Goal: Information Seeking & Learning: Learn about a topic

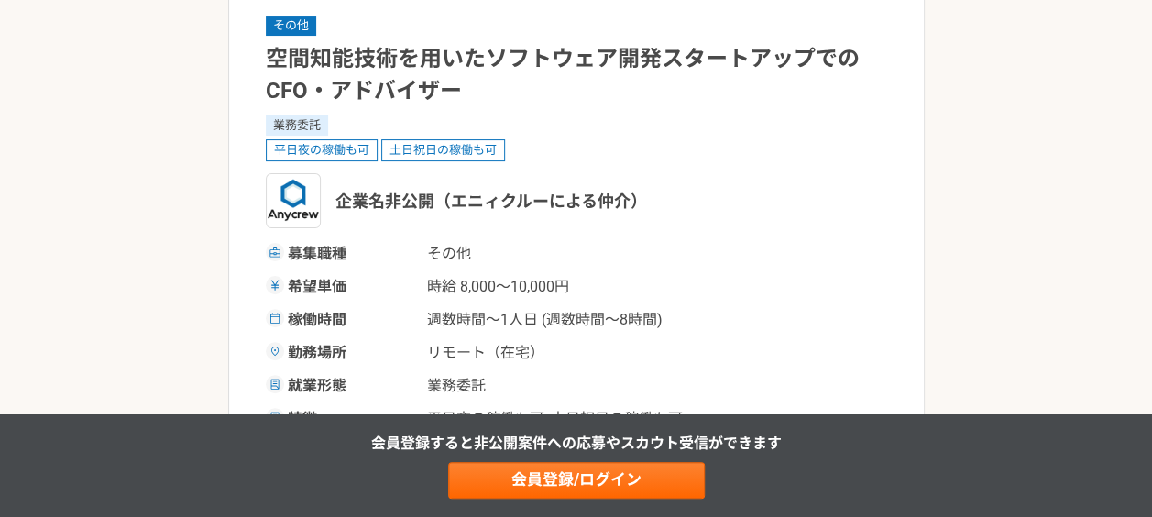
scroll to position [183, 0]
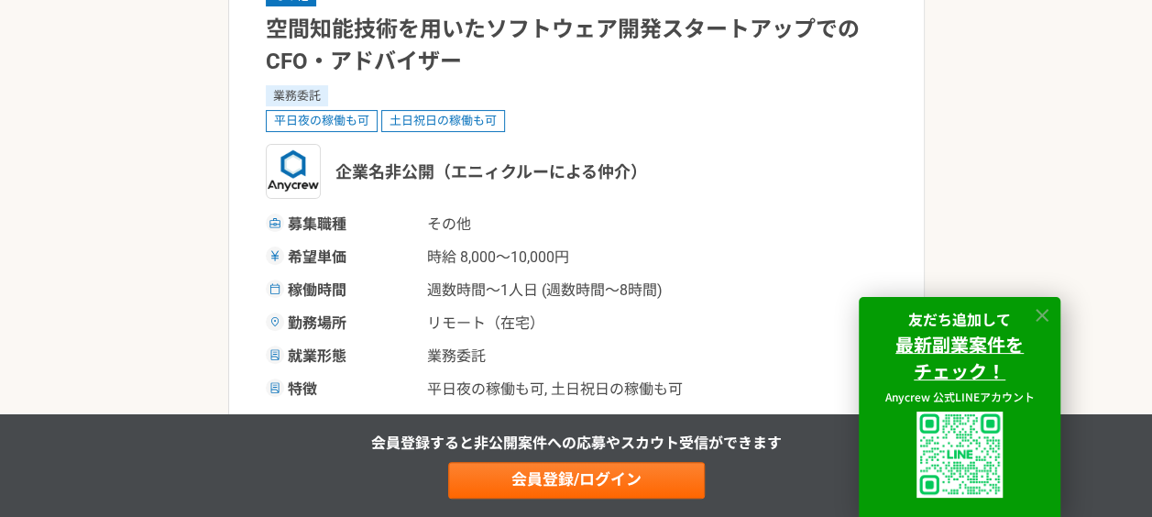
click at [1039, 313] on icon at bounding box center [1042, 315] width 21 height 21
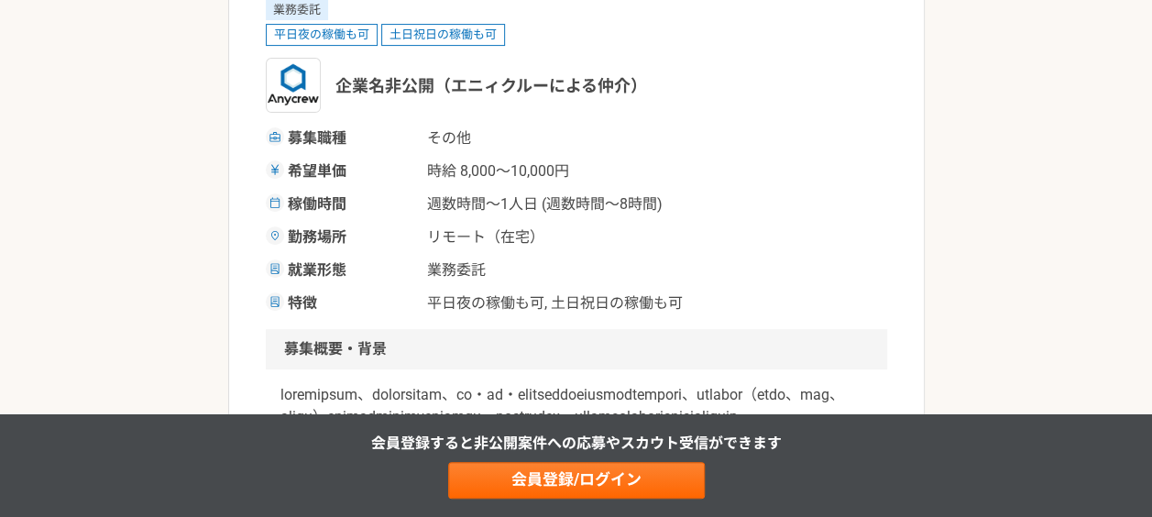
scroll to position [0, 0]
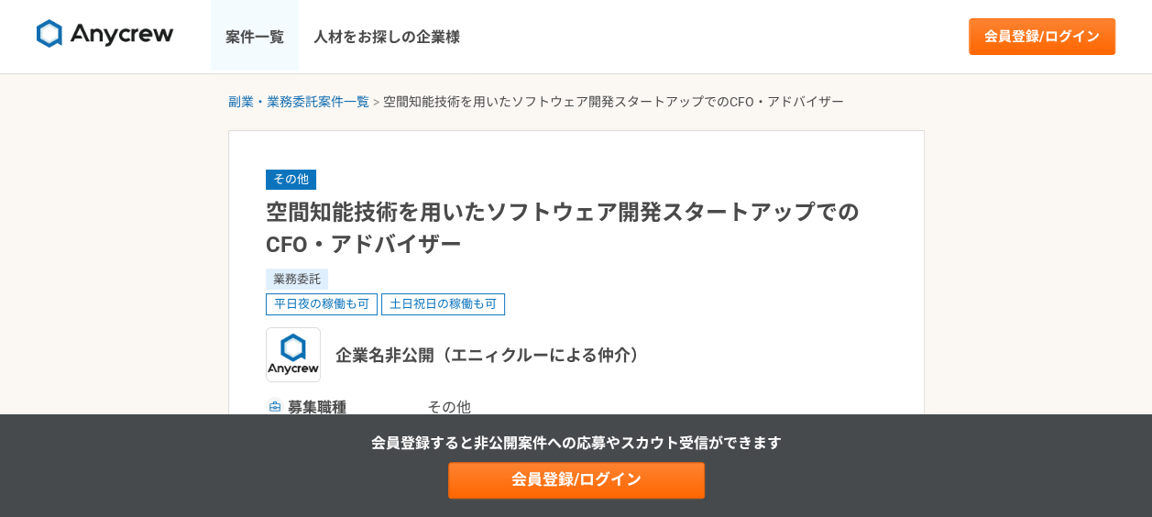
click at [244, 33] on link "案件一覧" at bounding box center [255, 36] width 88 height 73
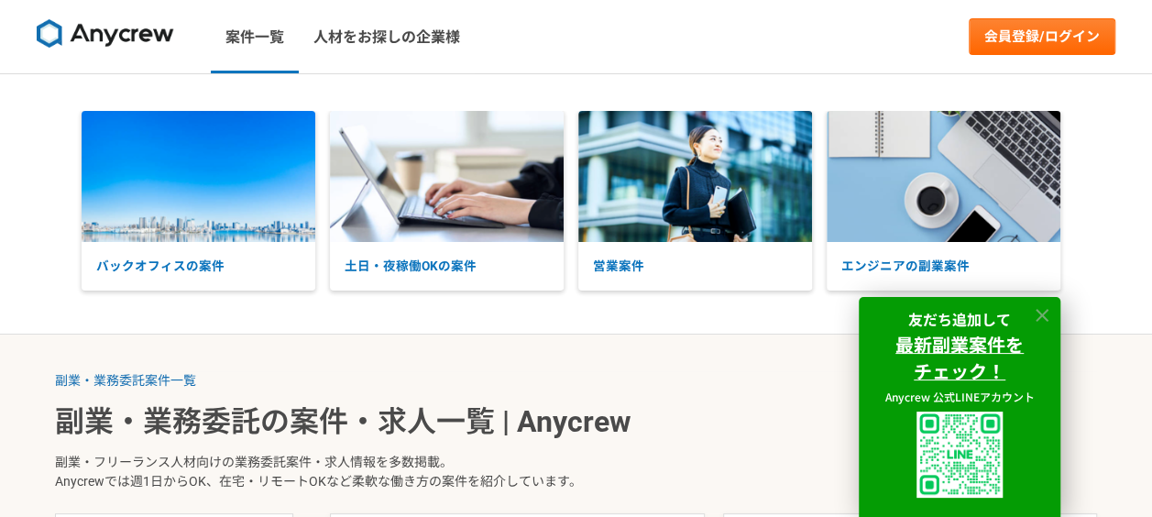
click at [1041, 310] on icon at bounding box center [1042, 315] width 21 height 21
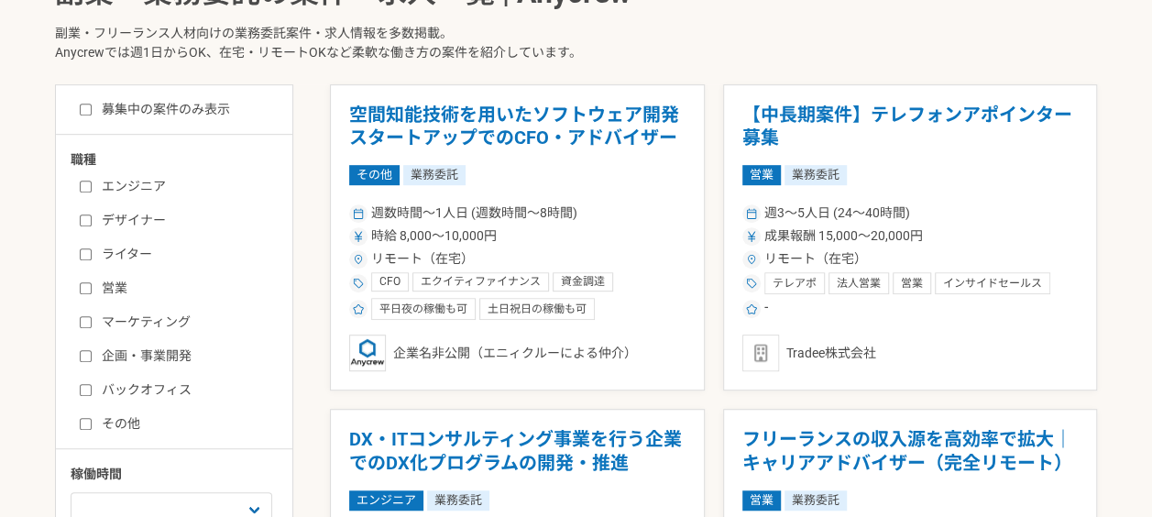
scroll to position [458, 0]
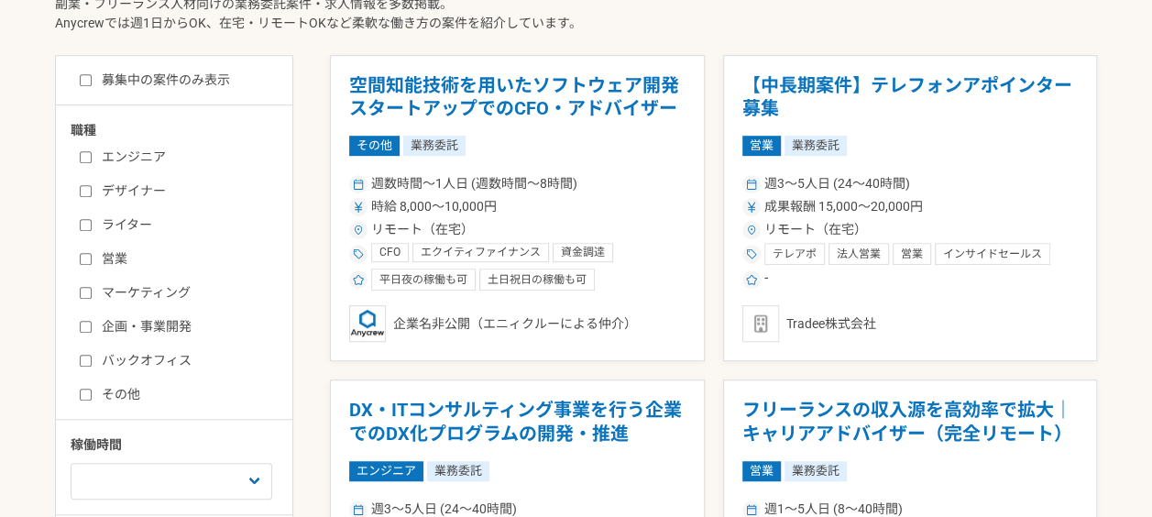
click at [76, 290] on div "エンジニア デザイナー ライター 営業 マーケティング 企画・事業開発 バックオフィス その他" at bounding box center [181, 273] width 220 height 262
click at [84, 288] on input "マーケティング" at bounding box center [86, 293] width 12 height 12
checkbox input "true"
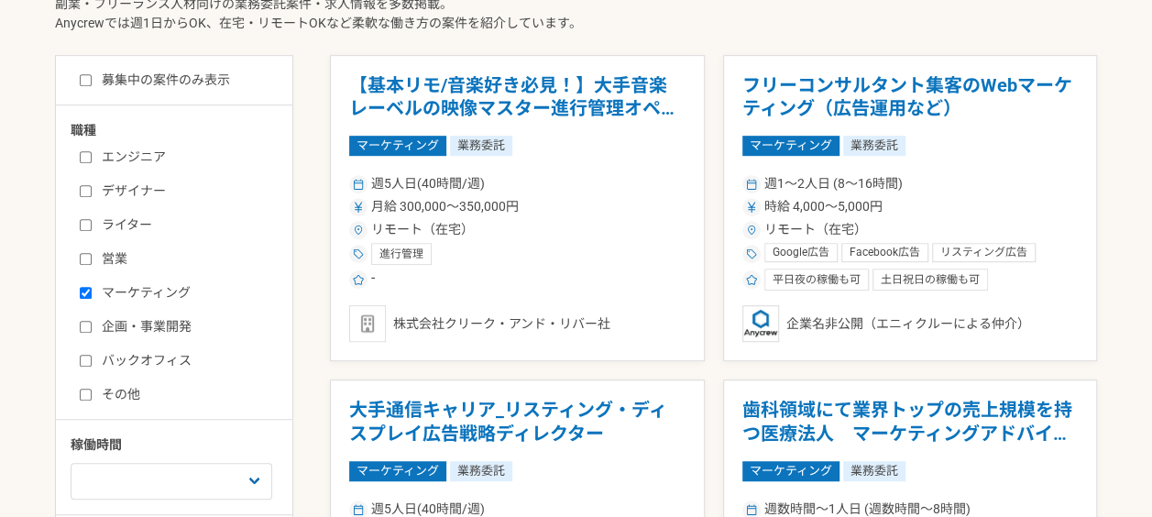
click at [83, 324] on input "企画・事業開発" at bounding box center [86, 327] width 12 height 12
checkbox input "true"
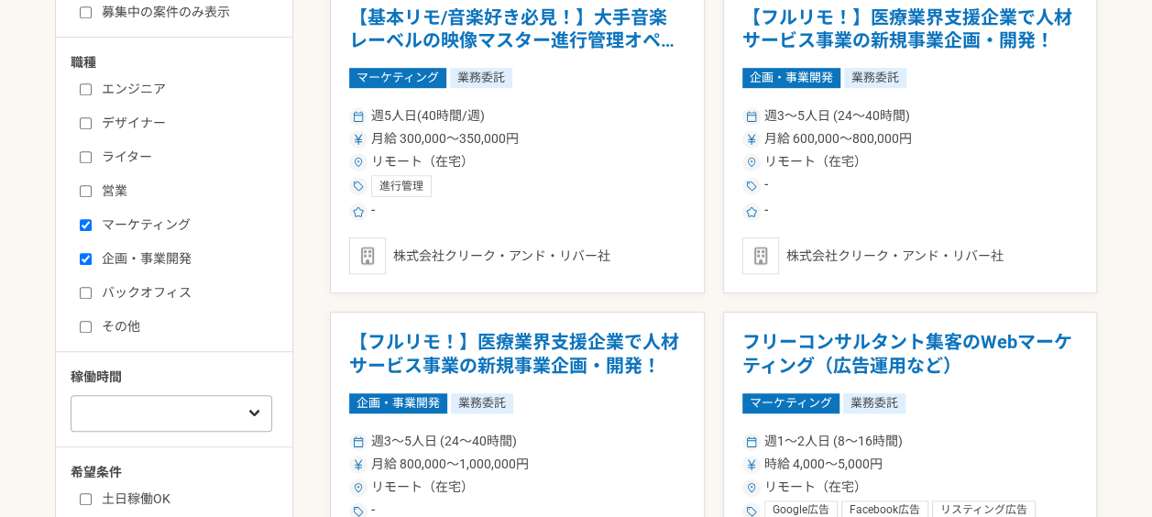
scroll to position [550, 0]
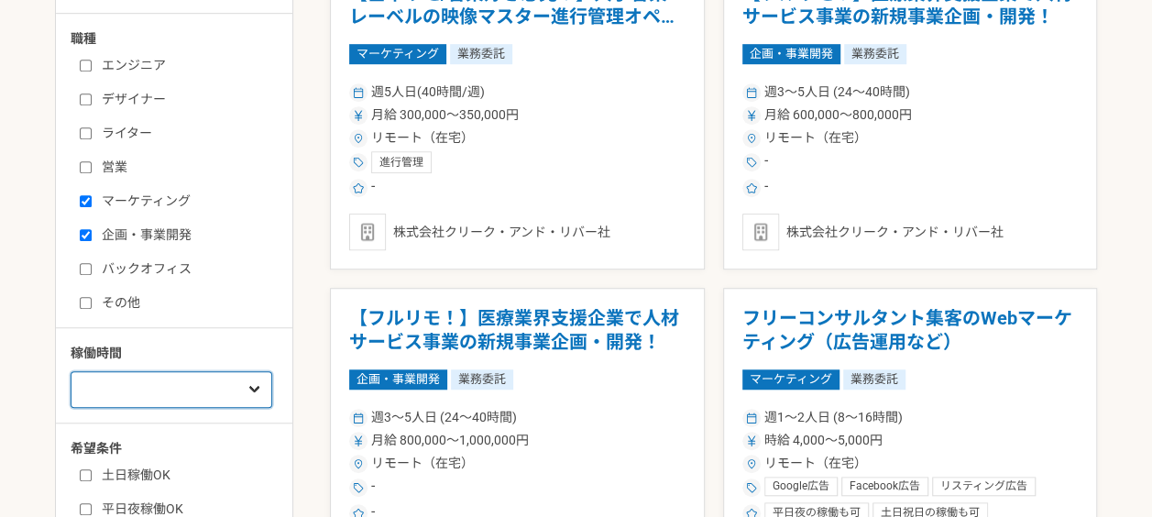
click at [253, 391] on select "週1人日（8時間）以下 週2人日（16時間）以下 週3人日（24時間）以下 週4人日（32時間）以下 週5人日（40時間）以下" at bounding box center [172, 389] width 202 height 37
click at [249, 389] on select "週1人日（8時間）以下 週2人日（16時間）以下 週3人日（24時間）以下 週4人日（32時間）以下 週5人日（40時間）以下" at bounding box center [172, 389] width 202 height 37
select select "2"
click at [71, 371] on select "週1人日（8時間）以下 週2人日（16時間）以下 週3人日（24時間）以下 週4人日（32時間）以下 週5人日（40時間）以下" at bounding box center [172, 389] width 202 height 37
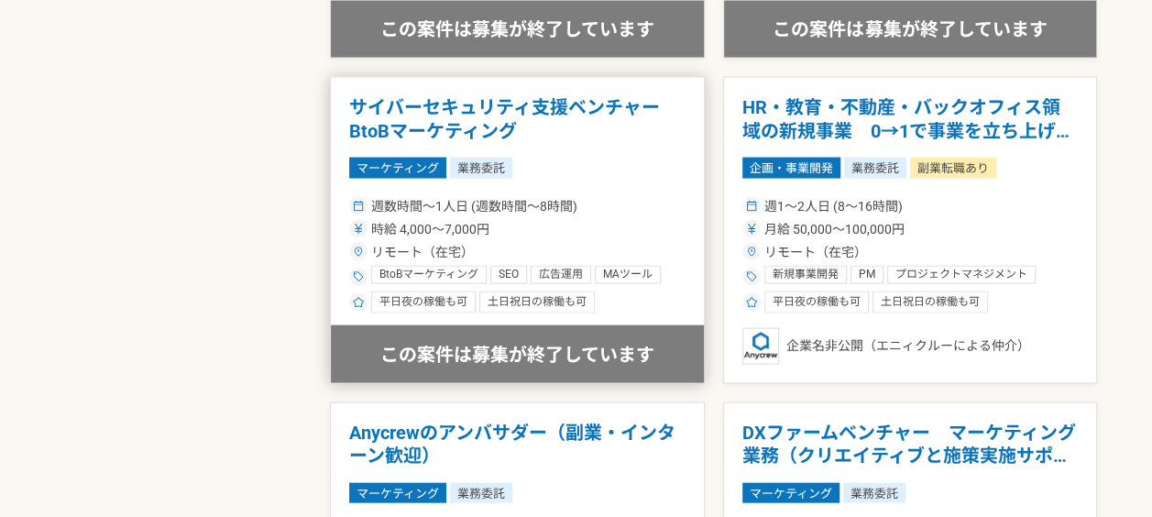
scroll to position [1742, 0]
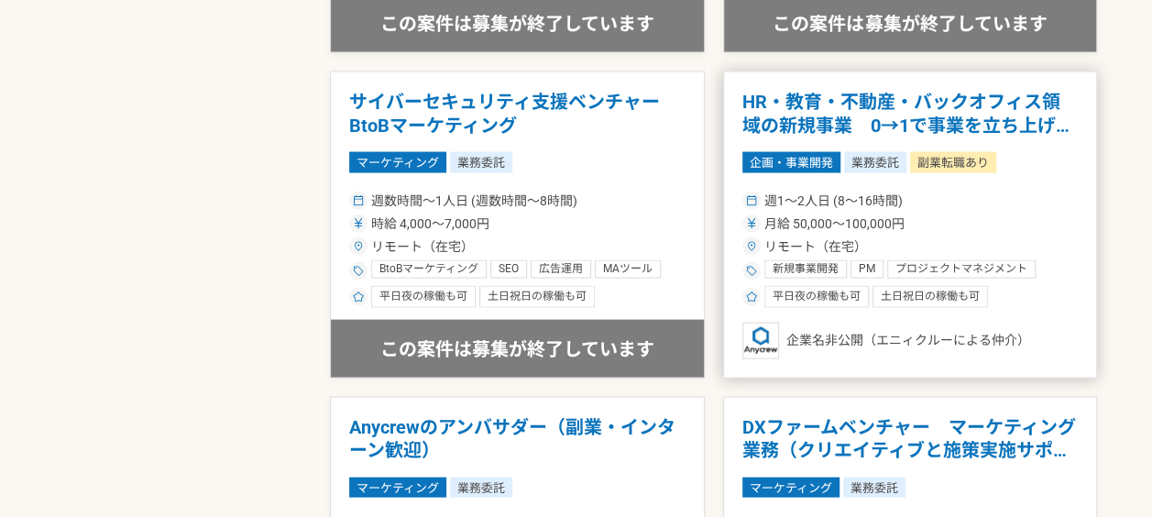
click at [982, 188] on div "週1〜2人日 (8〜16時間) 月給 50,000〜100,000円 リモート（在宅） 新規事業開発 PM プロジェクトマネジメント プロジェクトマネージャー…" at bounding box center [910, 248] width 336 height 120
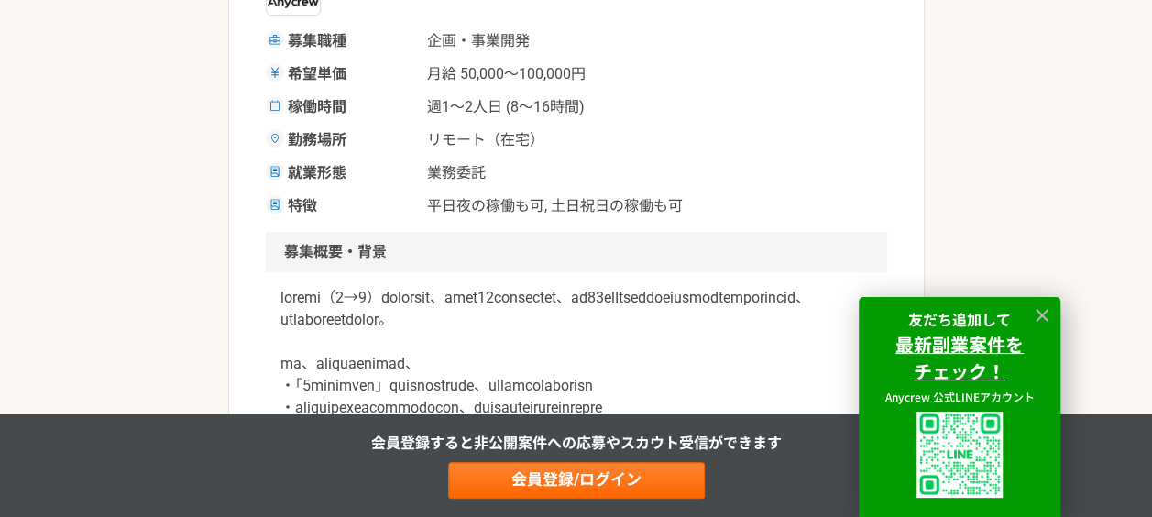
scroll to position [458, 0]
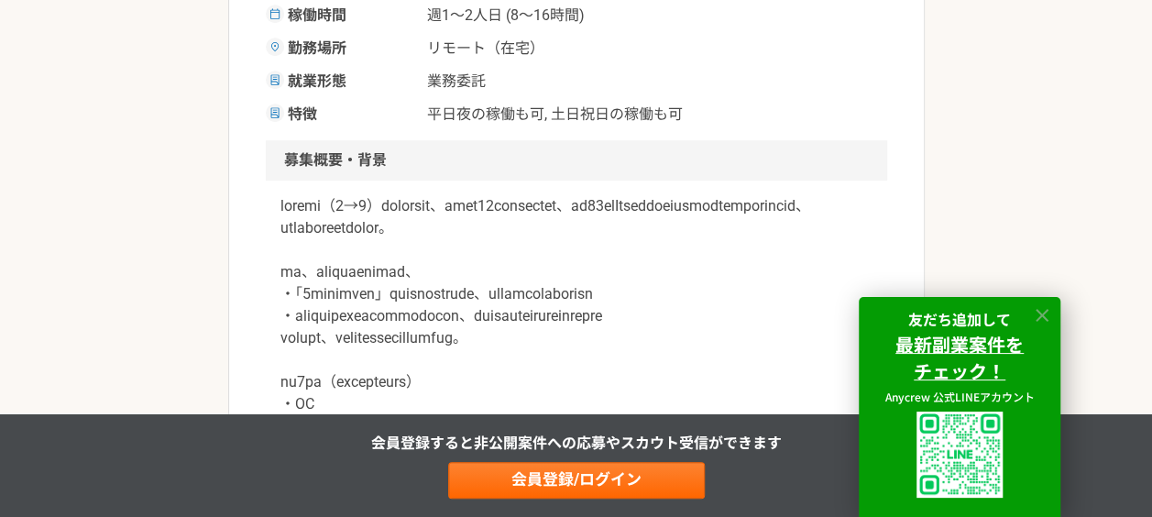
click at [1049, 313] on icon at bounding box center [1042, 315] width 21 height 21
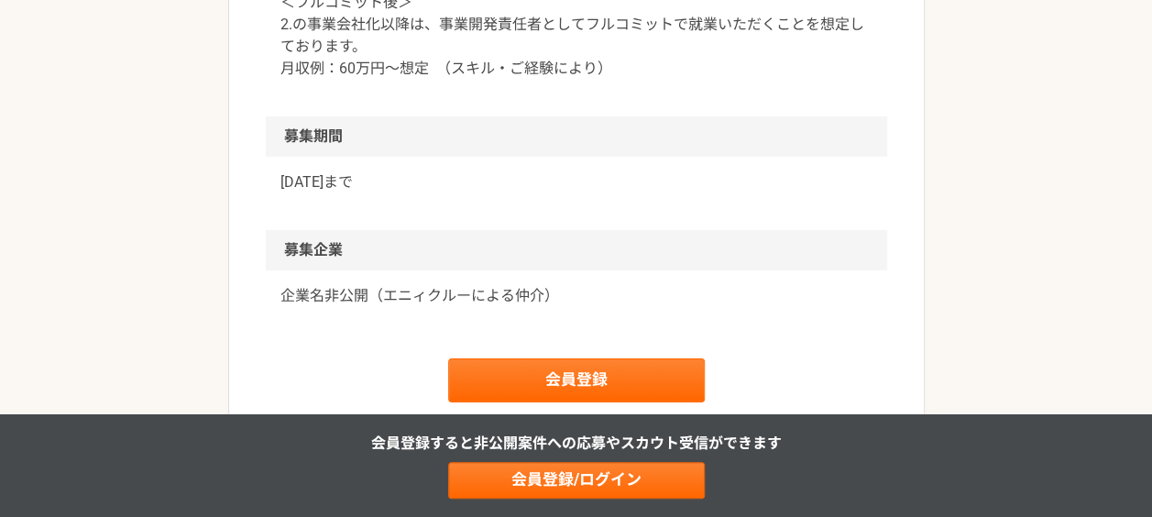
scroll to position [3025, 0]
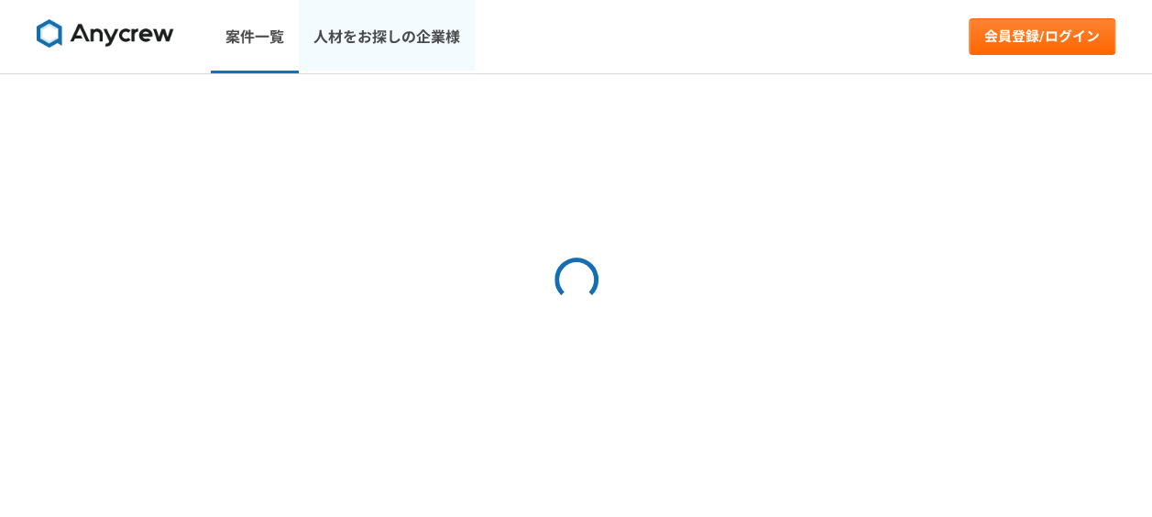
select select "2"
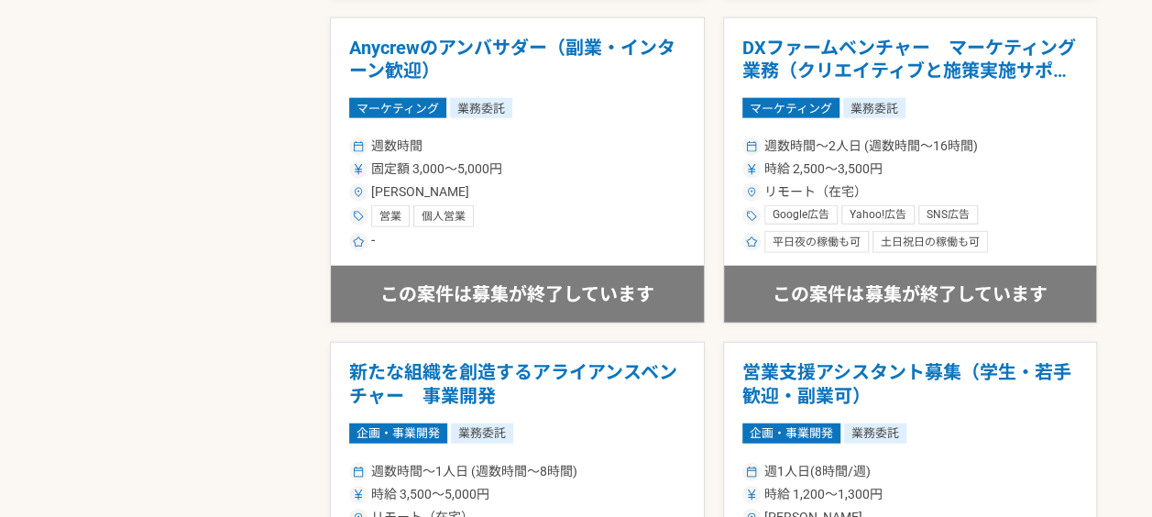
scroll to position [2108, 0]
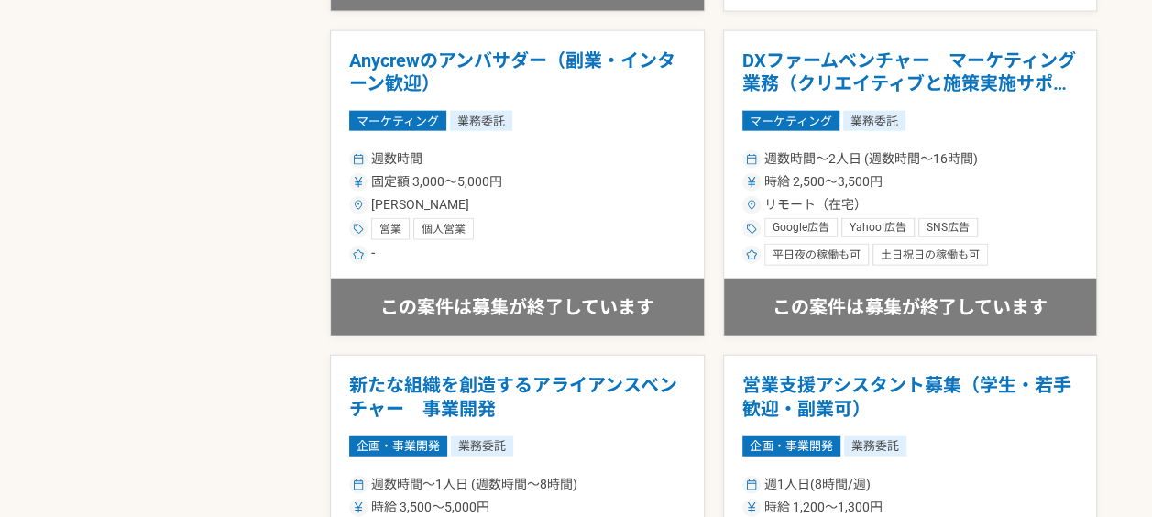
click at [621, 229] on div "営業 個人営業" at bounding box center [517, 229] width 336 height 22
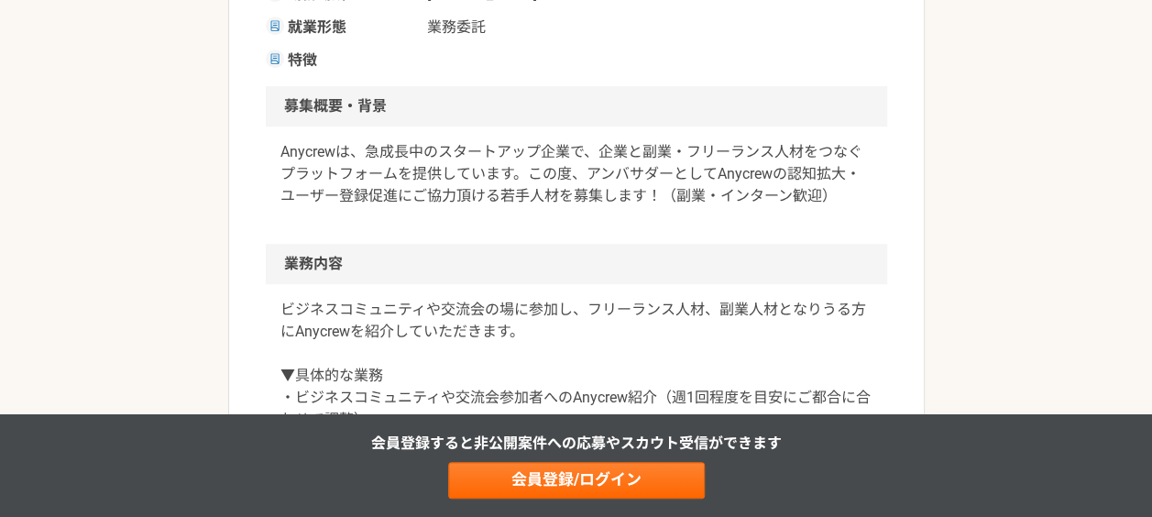
scroll to position [550, 0]
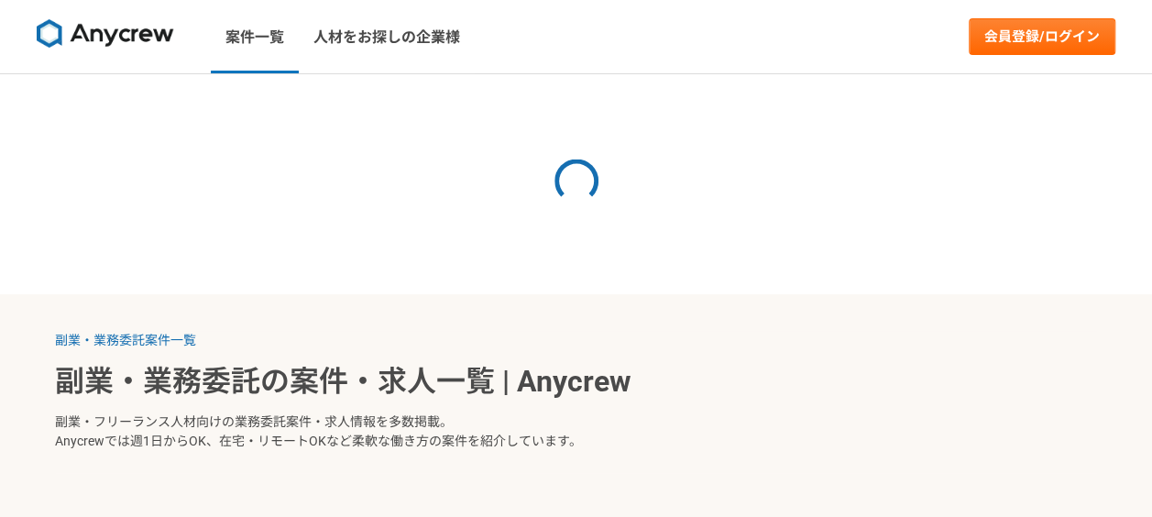
select select "2"
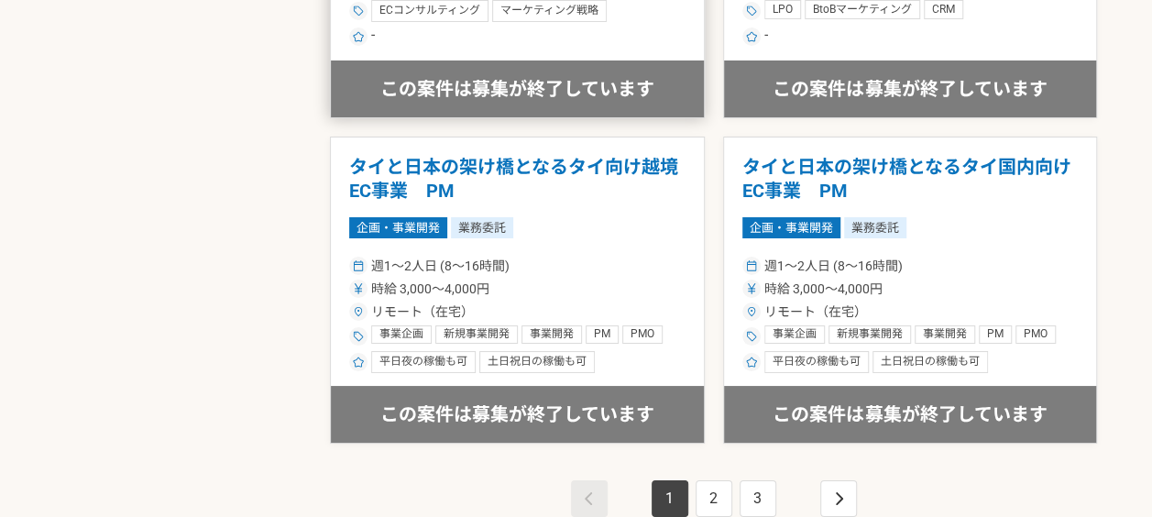
scroll to position [3483, 0]
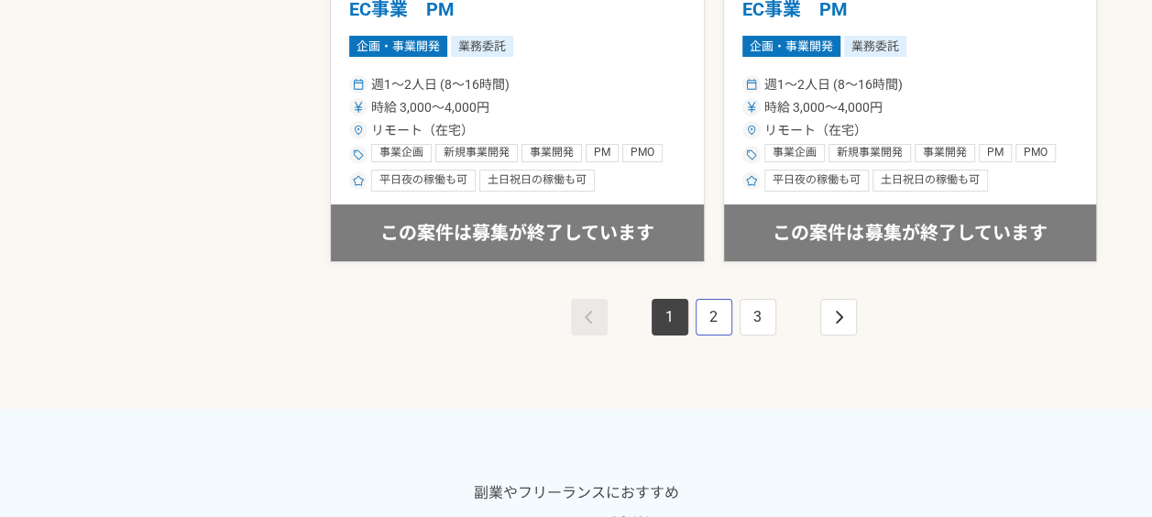
click at [709, 316] on link "2" at bounding box center [714, 317] width 37 height 37
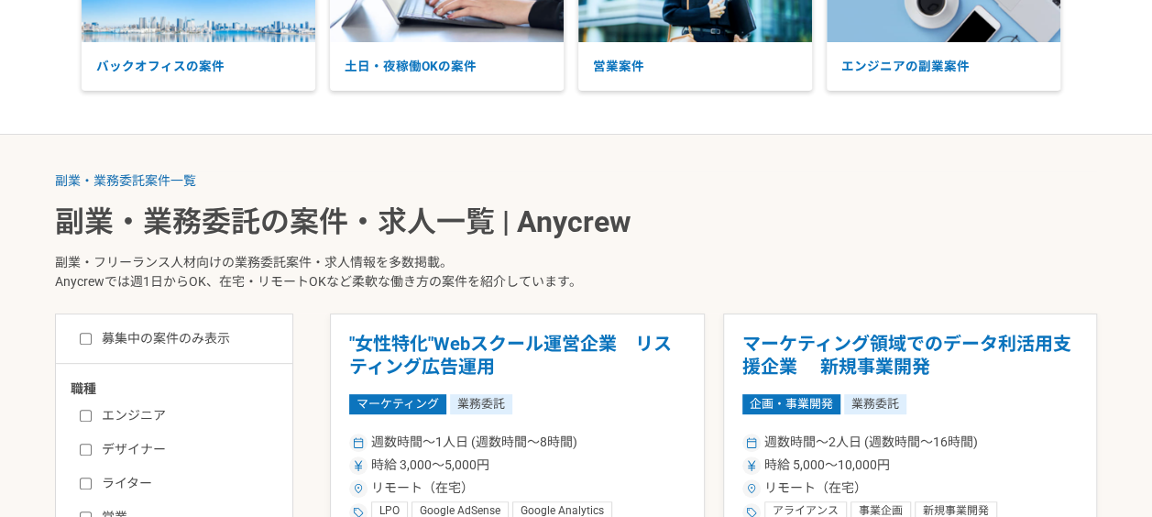
scroll to position [458, 0]
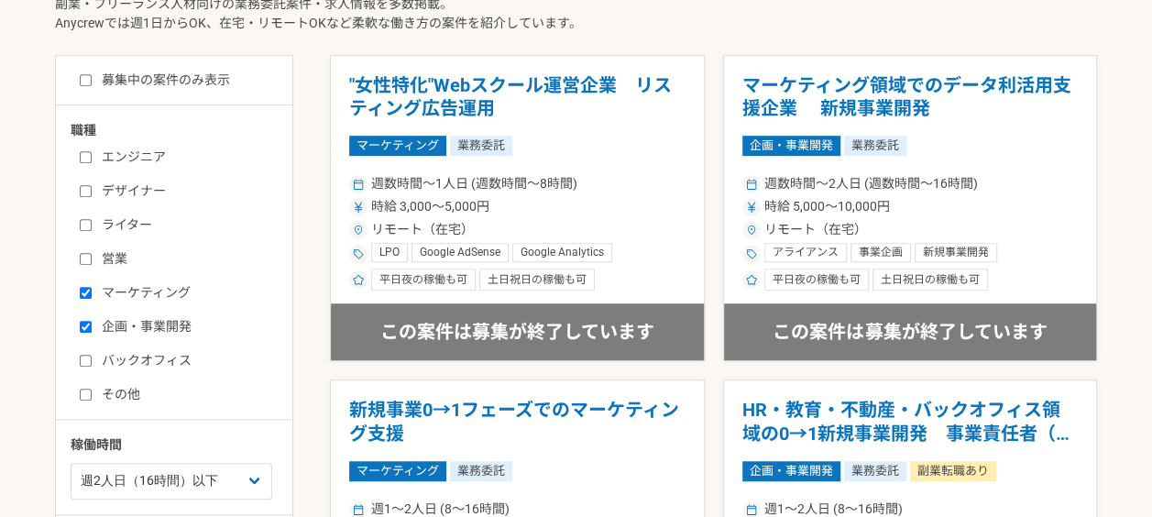
click at [84, 289] on input "マーケティング" at bounding box center [86, 293] width 12 height 12
checkbox input "false"
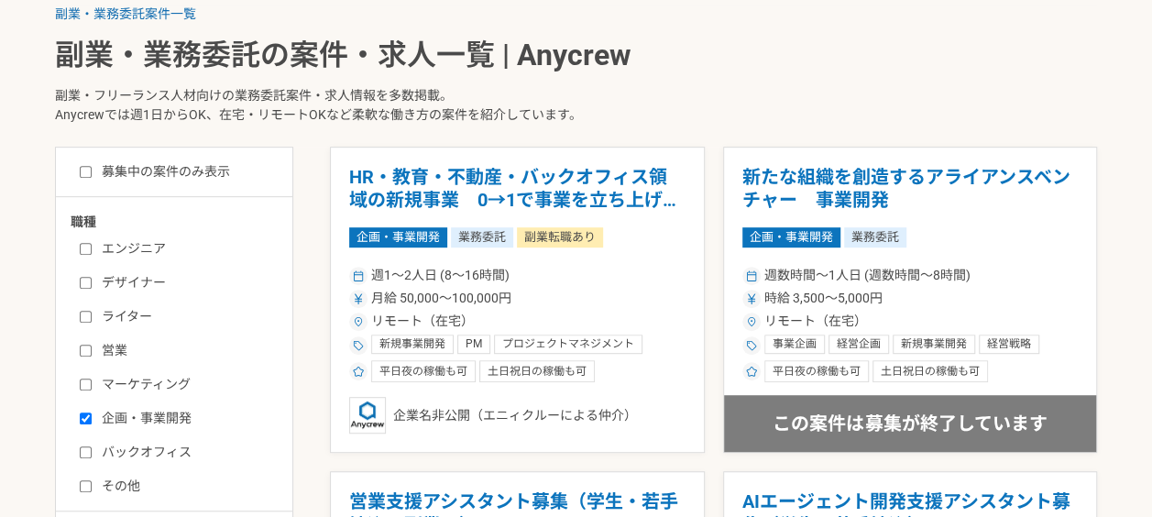
scroll to position [458, 0]
